Goal: Communication & Community: Participate in discussion

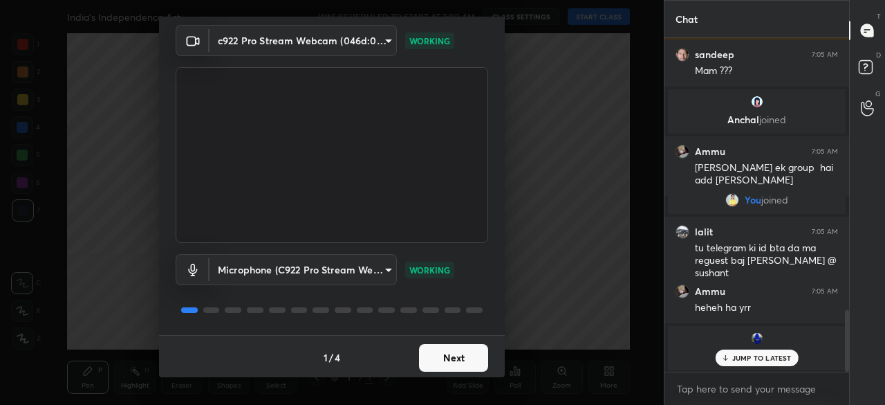
scroll to position [48, 0]
click at [447, 355] on button "Next" at bounding box center [453, 356] width 69 height 28
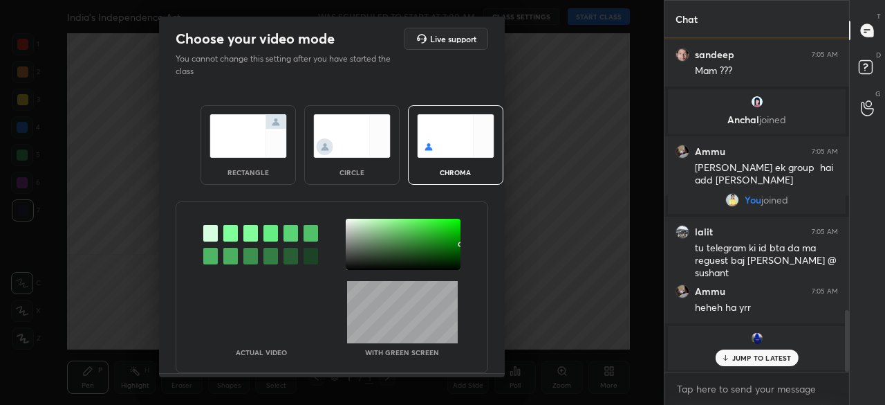
click at [261, 185] on div "rectangle circle chroma" at bounding box center [332, 145] width 297 height 113
click at [264, 180] on div "rectangle" at bounding box center [248, 145] width 95 height 80
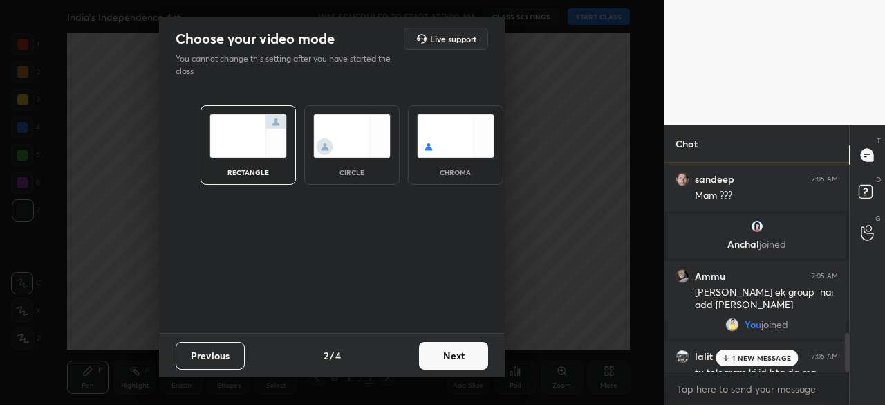
scroll to position [90, 181]
click at [454, 370] on div "Previous 2 / 4 Next" at bounding box center [332, 355] width 346 height 44
click at [458, 358] on button "Next" at bounding box center [453, 356] width 69 height 28
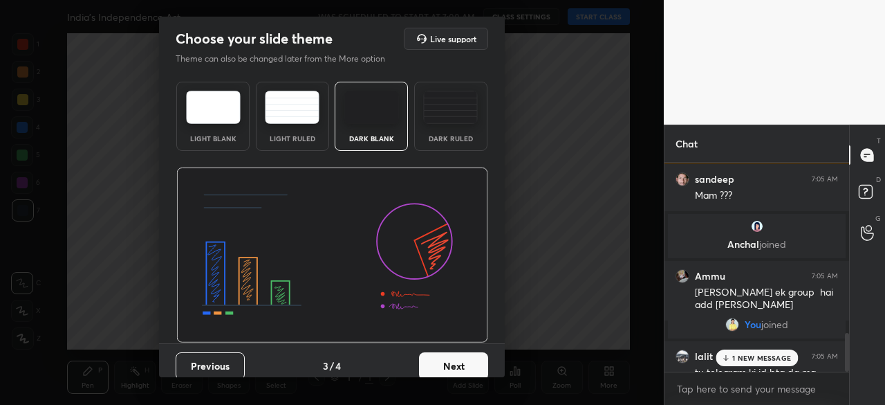
click at [451, 364] on button "Next" at bounding box center [453, 366] width 69 height 28
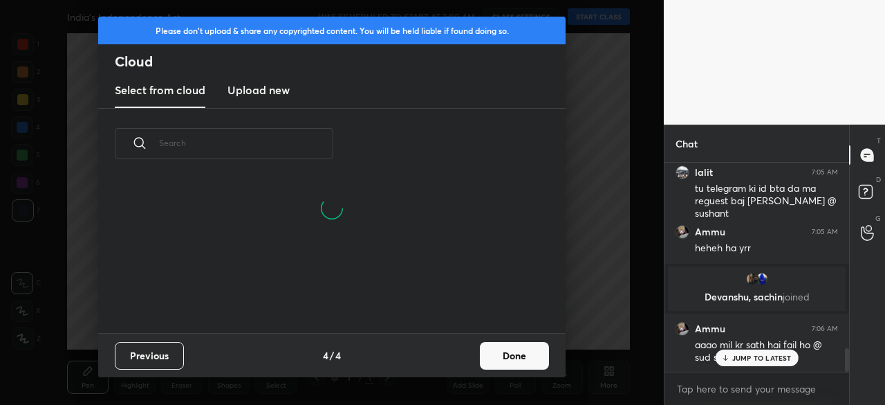
scroll to position [154, 444]
click at [500, 344] on button "Done" at bounding box center [514, 356] width 69 height 28
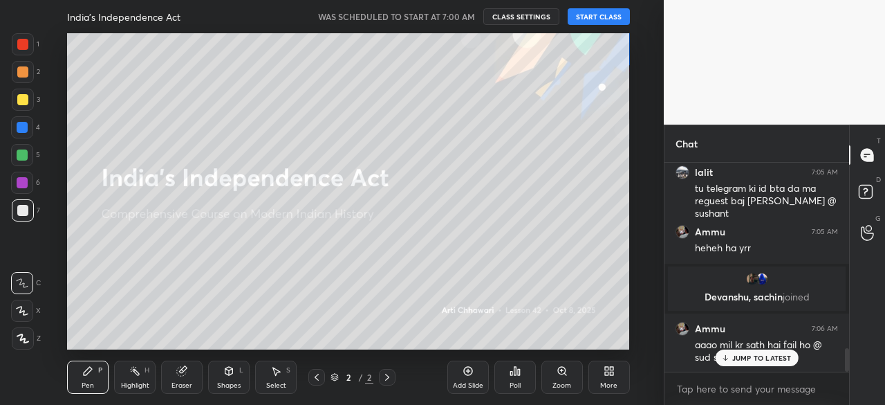
click at [598, 17] on button "START CLASS" at bounding box center [599, 16] width 62 height 17
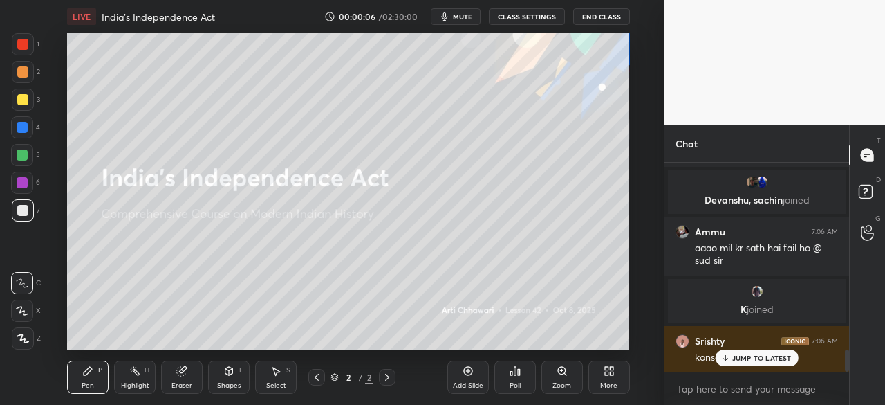
scroll to position [1813, 0]
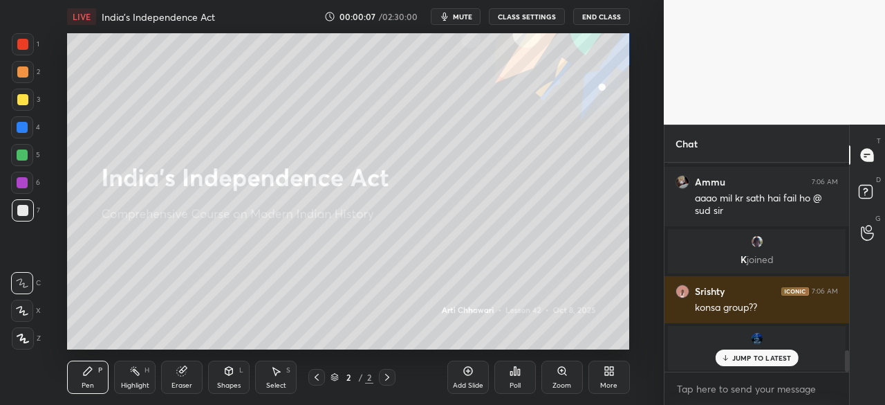
click at [786, 355] on p "JUMP TO LATEST" at bounding box center [761, 357] width 59 height 8
click at [712, 385] on textarea at bounding box center [757, 389] width 163 height 22
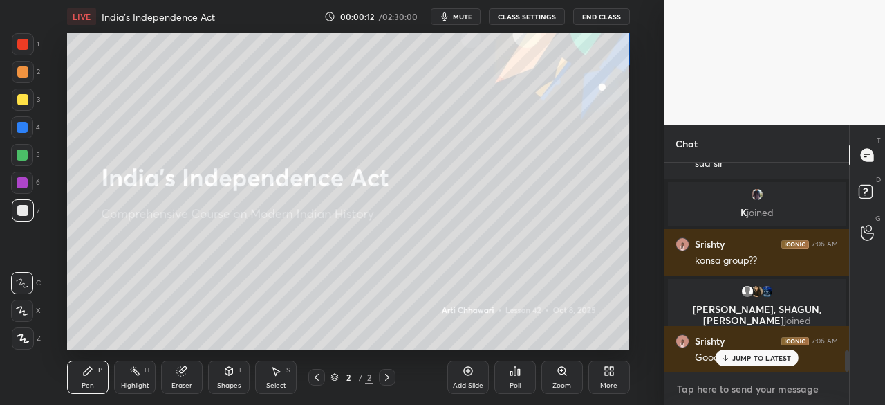
type textarea "x"
click at [699, 389] on textarea at bounding box center [757, 389] width 163 height 22
type textarea "w"
type textarea "x"
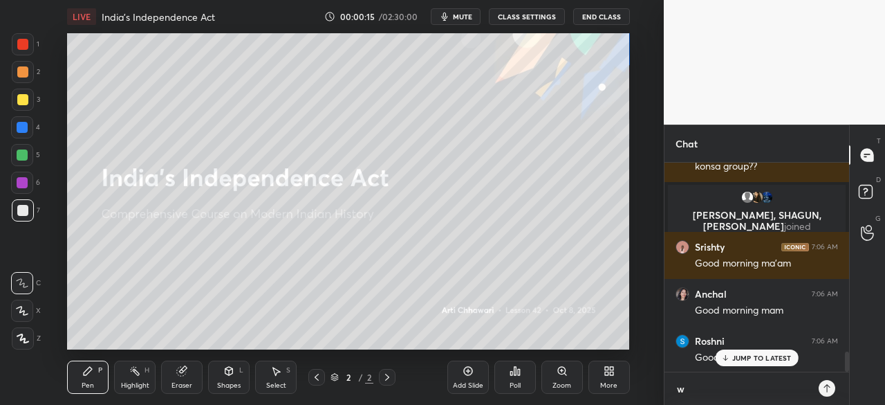
type textarea "wi"
type textarea "x"
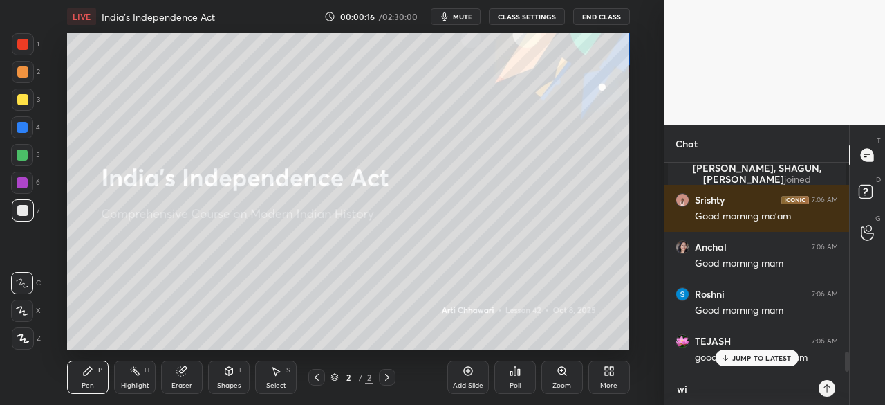
type textarea "wil"
type textarea "x"
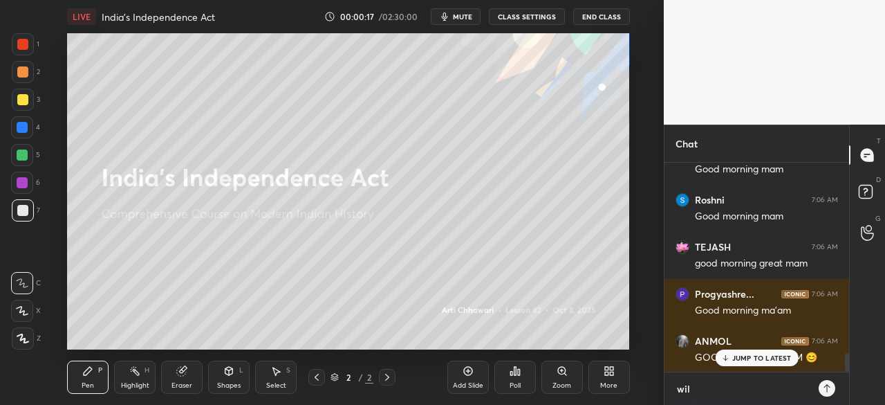
type textarea "wi"
type textarea "x"
type textarea "w"
type textarea "x"
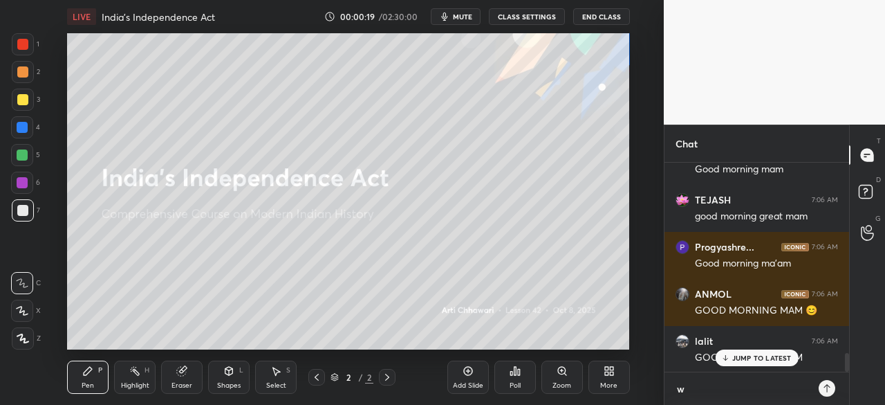
type textarea "we"
type textarea "x"
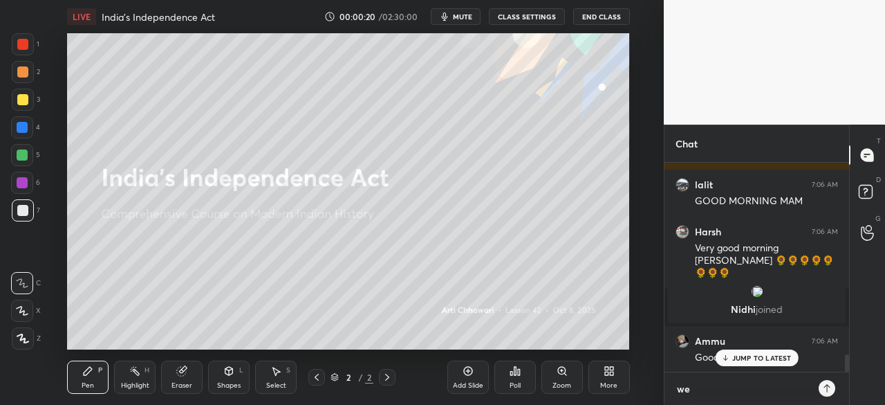
type textarea "we"
type textarea "x"
type textarea "we w"
type textarea "x"
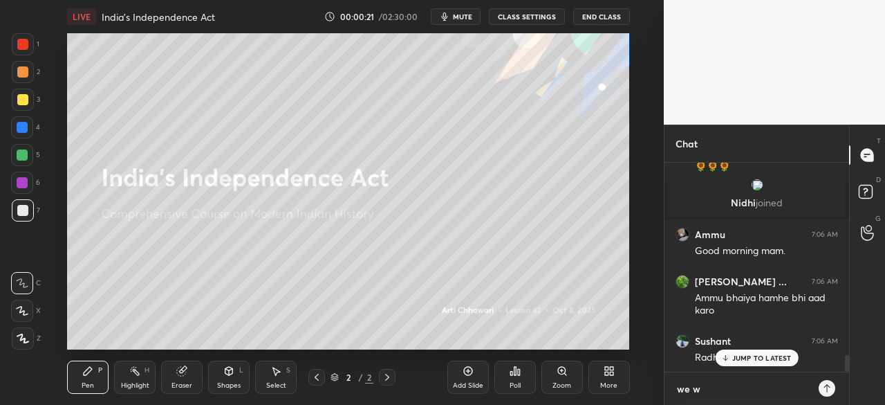
type textarea "we wi"
type textarea "x"
type textarea "we wil"
type textarea "x"
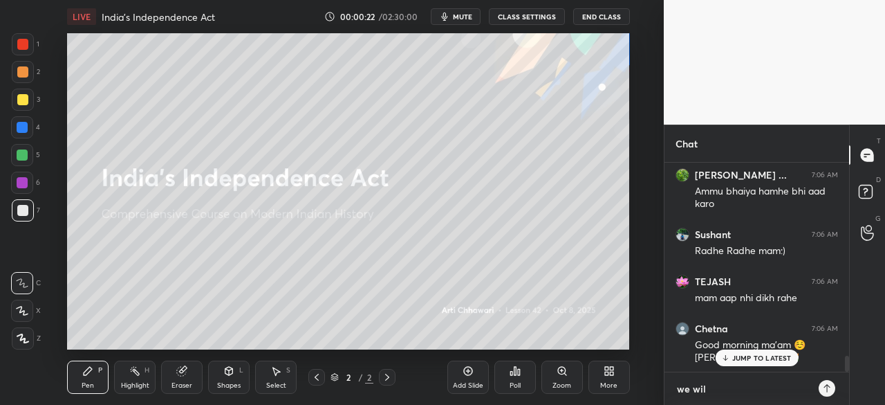
type textarea "we will"
type textarea "x"
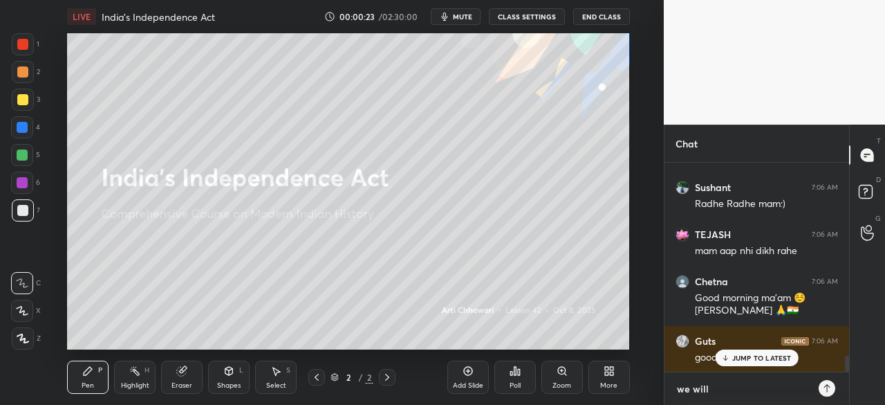
type textarea "we will"
type textarea "x"
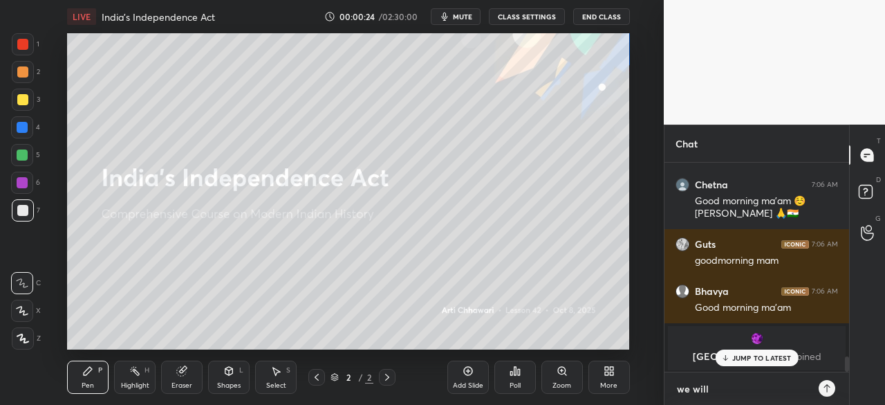
type textarea "we will s"
type textarea "x"
type textarea "we will st"
type textarea "x"
type textarea "we will sta"
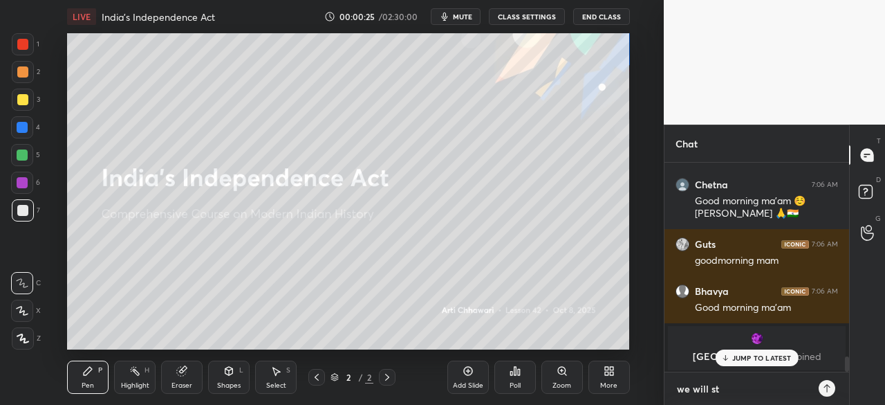
type textarea "x"
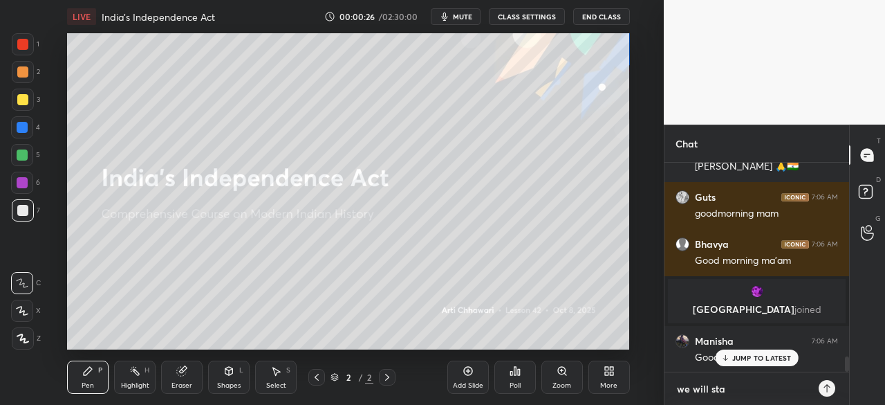
type textarea "we will star"
type textarea "x"
type textarea "we will start"
type textarea "x"
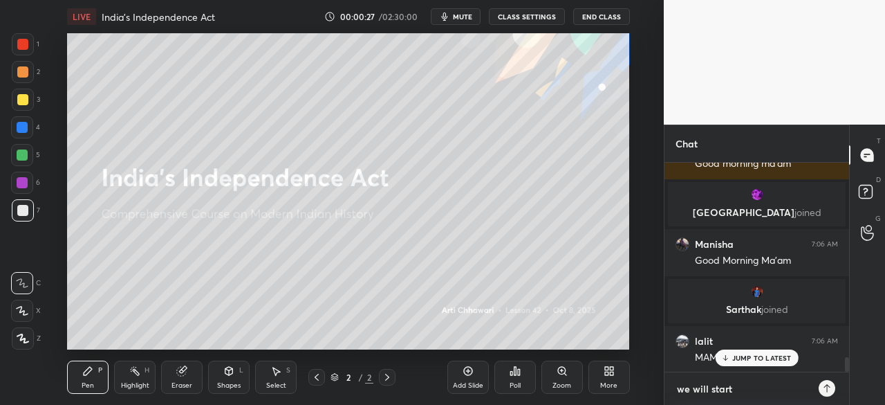
type textarea "we will start"
type textarea "x"
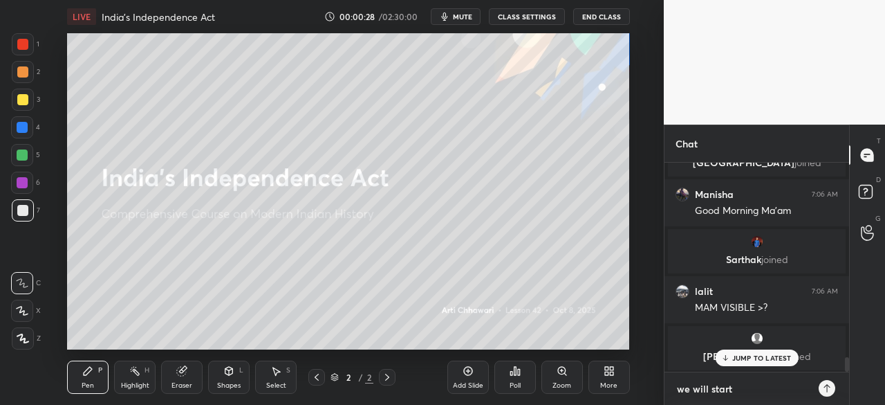
type textarea "we will start a"
type textarea "x"
type textarea "we will start at"
type textarea "x"
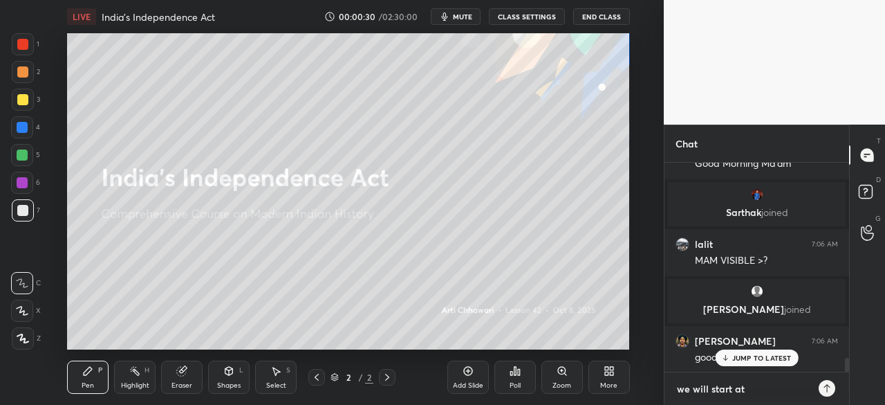
type textarea "we will start at"
type textarea "x"
type textarea "we will start at 7"
type textarea "x"
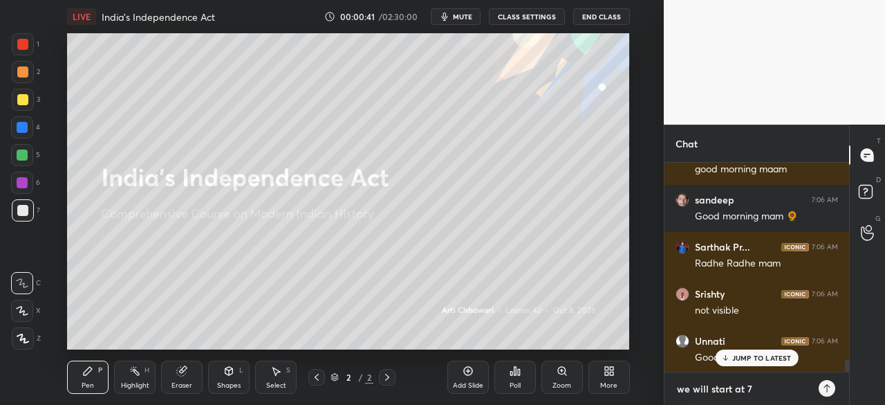
type textarea "we will start at 7;"
type textarea "x"
type textarea "we will start at 7;2"
type textarea "x"
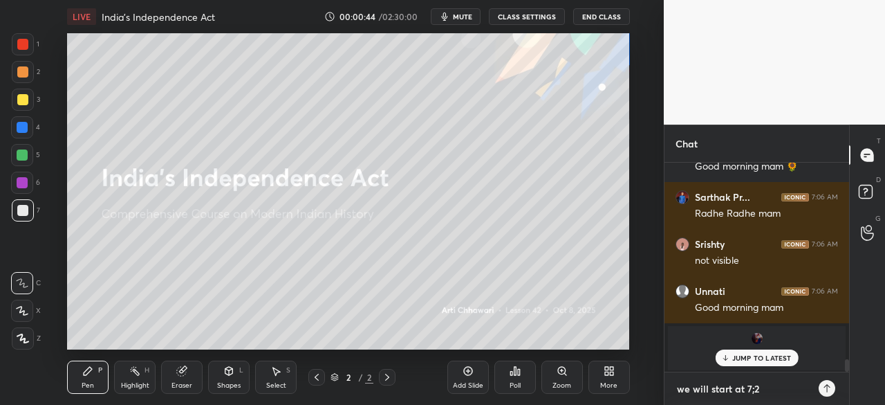
type textarea "we will start at 7;20"
type textarea "x"
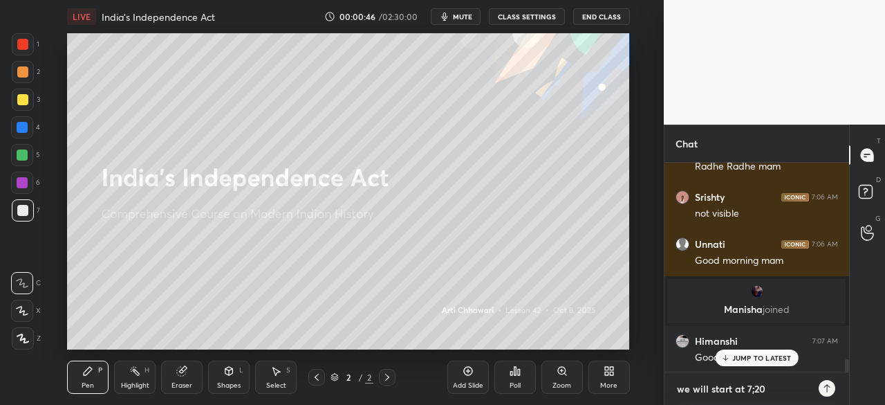
type textarea "we will start at 7;20"
type textarea "x"
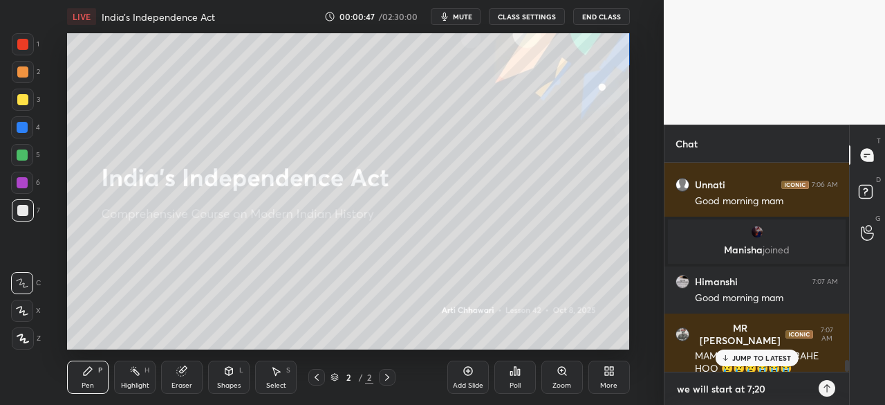
type textarea "we will start at 7;20 a"
type textarea "x"
type textarea "we will start at 7;20 am"
type textarea "x"
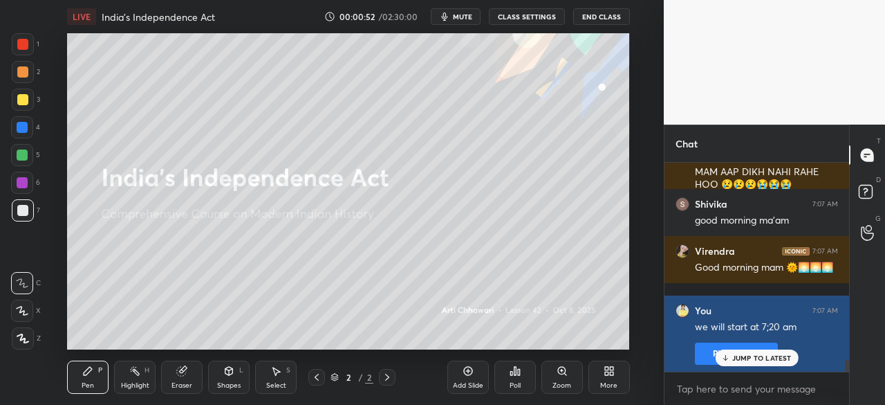
type textarea "x"
click at [711, 351] on button "Pin message" at bounding box center [736, 353] width 83 height 22
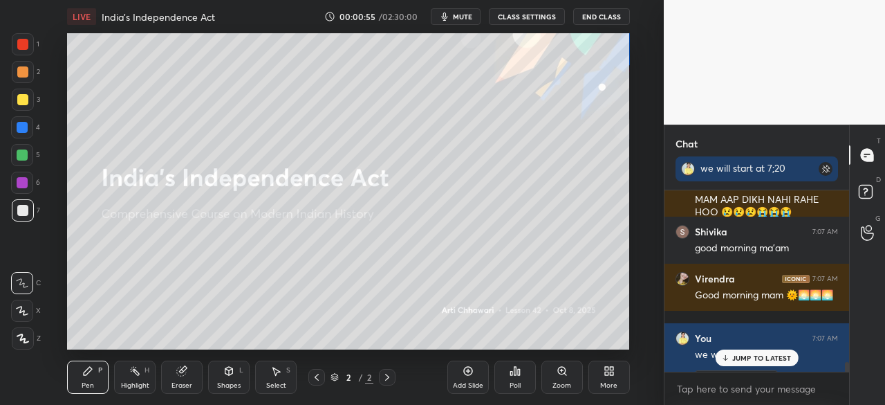
click at [752, 364] on div "[PERSON_NAME] ... 7:06 AM Good morning mam [PERSON_NAME] ... 7:06 AM Good morni…" at bounding box center [757, 280] width 185 height 181
